Goal: Information Seeking & Learning: Learn about a topic

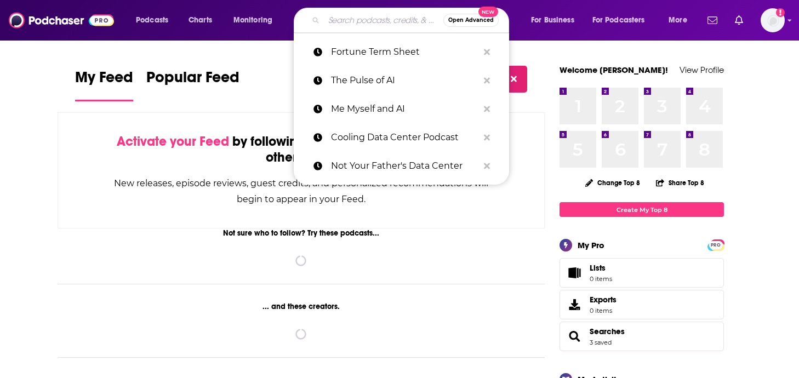
click at [367, 21] on input "Search podcasts, credits, & more..." at bounding box center [383, 21] width 119 height 18
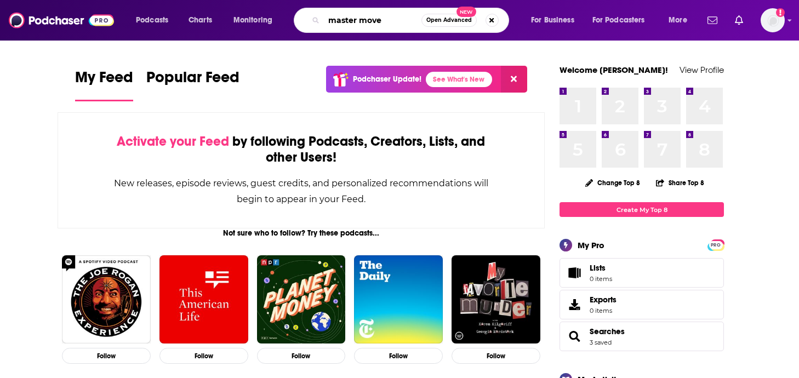
type input "master move"
click at [388, 18] on input "master move" at bounding box center [372, 21] width 97 height 18
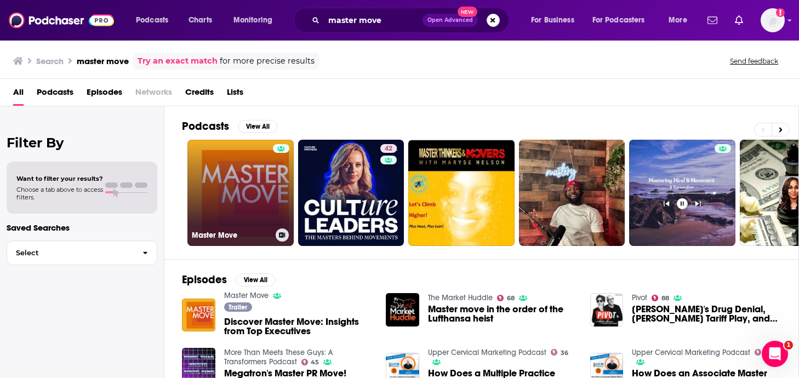
click at [226, 205] on link "Master Move" at bounding box center [240, 193] width 106 height 106
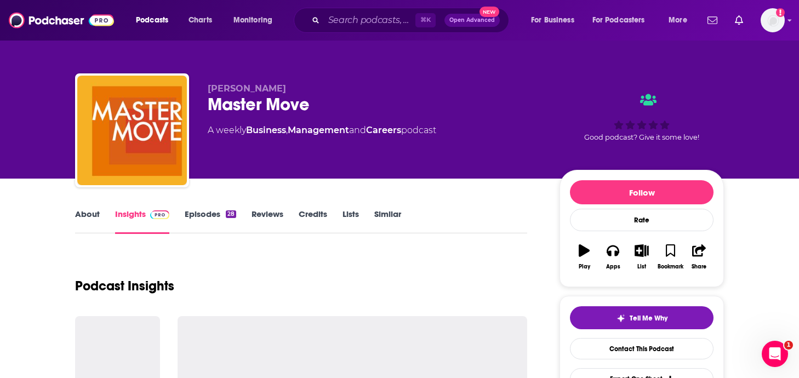
click at [214, 220] on link "Episodes 28" at bounding box center [210, 221] width 51 height 25
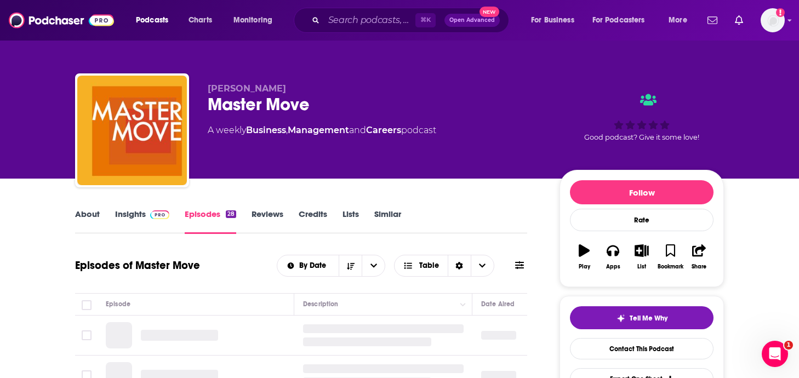
click at [138, 211] on link "Insights" at bounding box center [142, 221] width 54 height 25
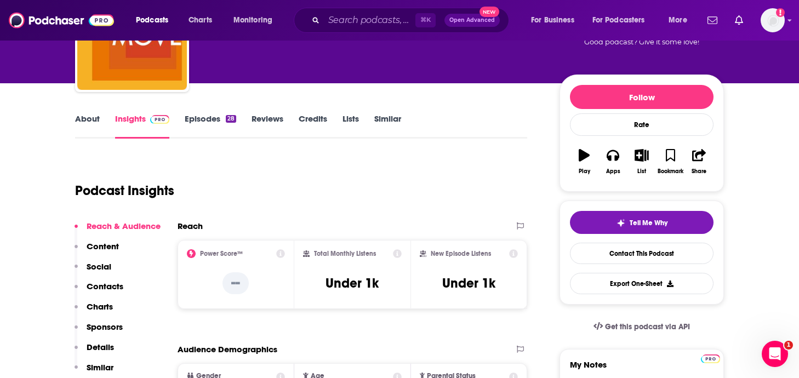
scroll to position [96, 0]
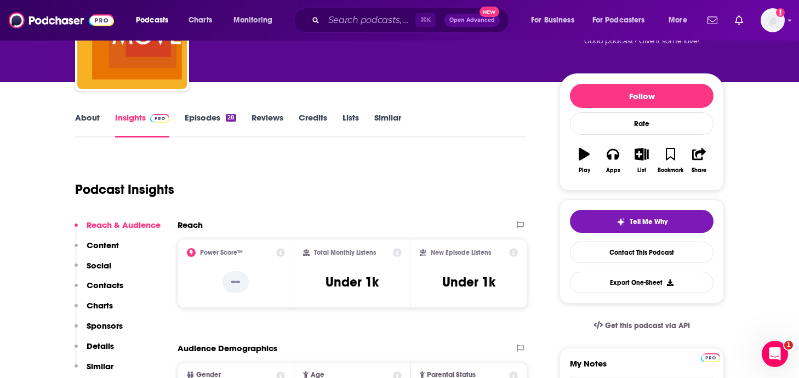
click at [204, 119] on link "Episodes 28" at bounding box center [210, 124] width 51 height 25
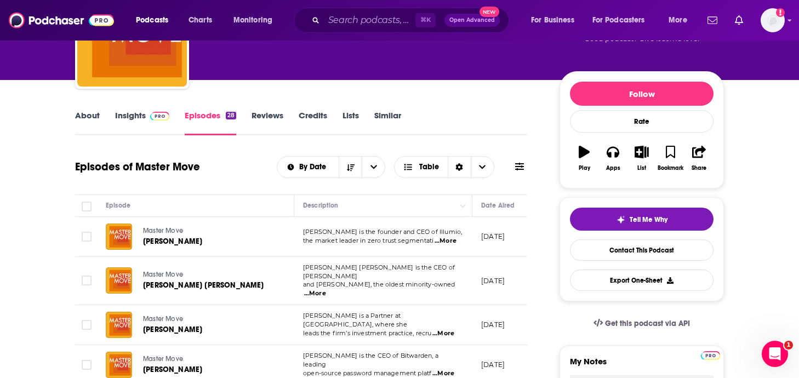
scroll to position [94, 0]
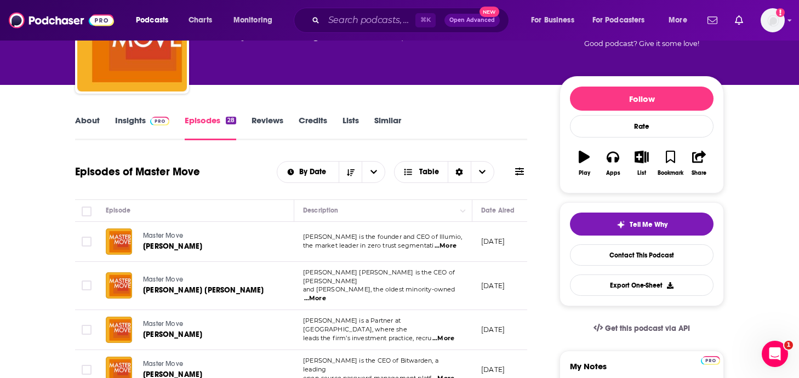
click at [134, 127] on link "Insights" at bounding box center [142, 127] width 54 height 25
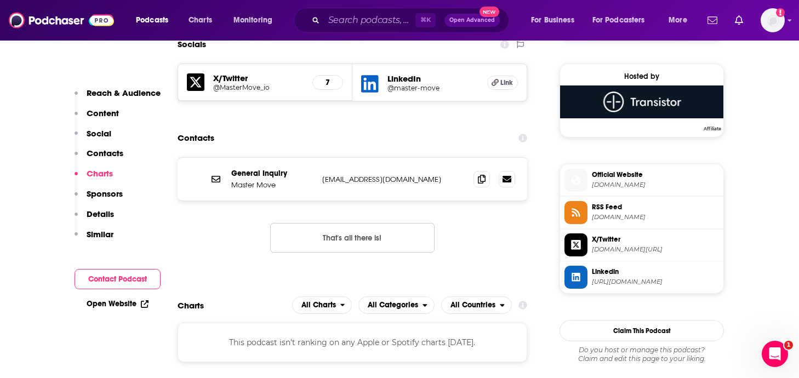
scroll to position [776, 0]
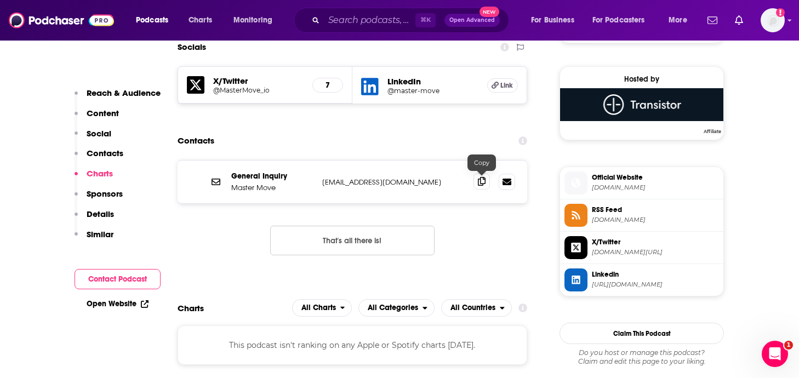
click at [487, 183] on span at bounding box center [481, 181] width 16 height 16
